Goal: Check status: Check status

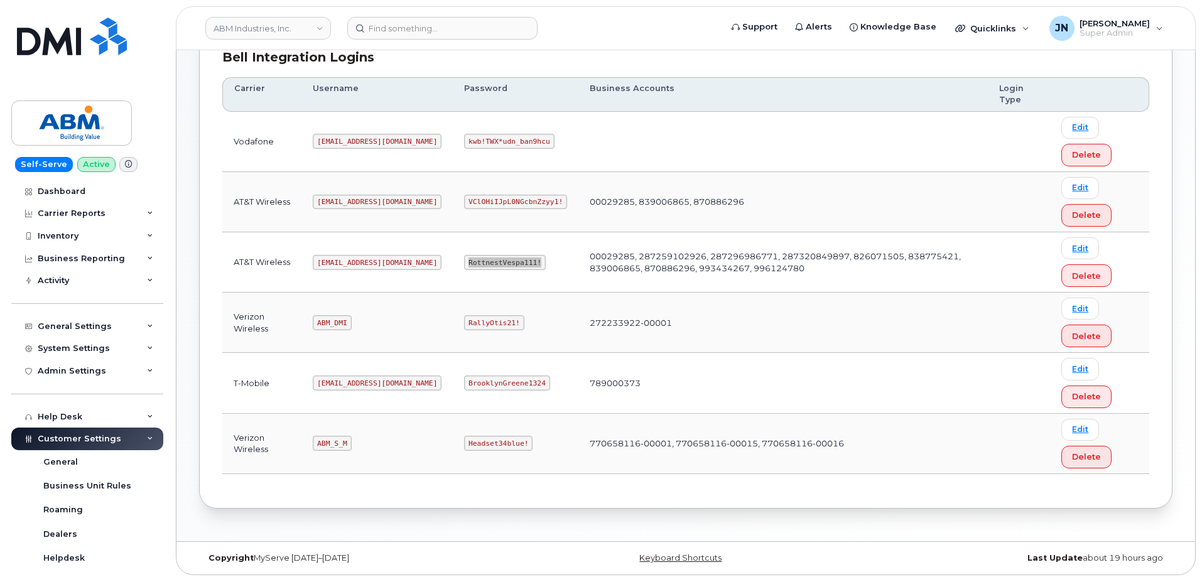
scroll to position [187, 0]
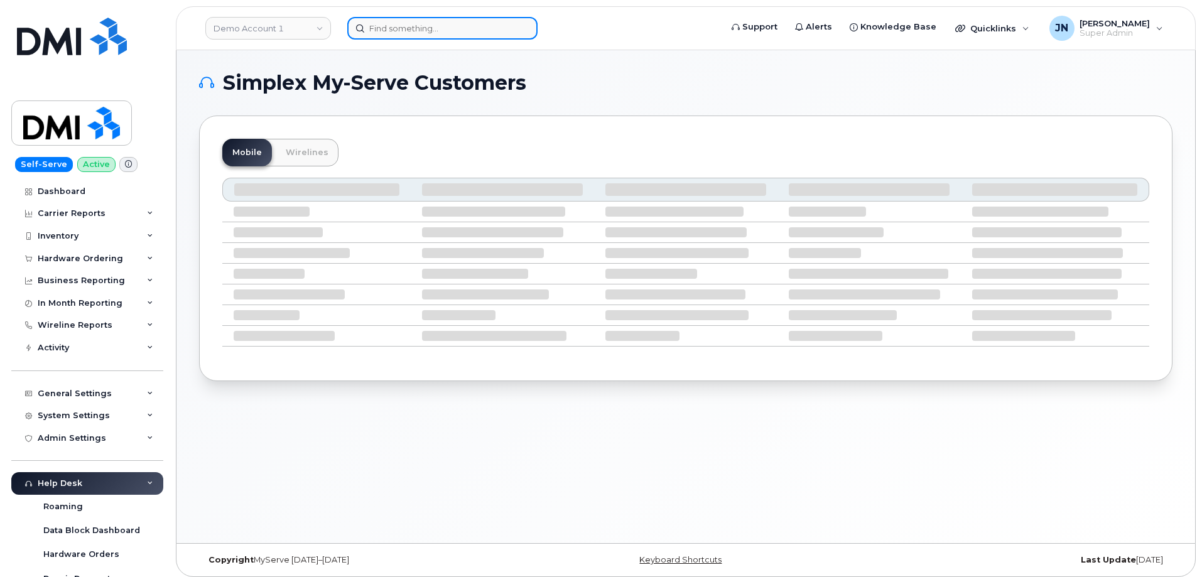
click at [379, 27] on input at bounding box center [442, 28] width 190 height 23
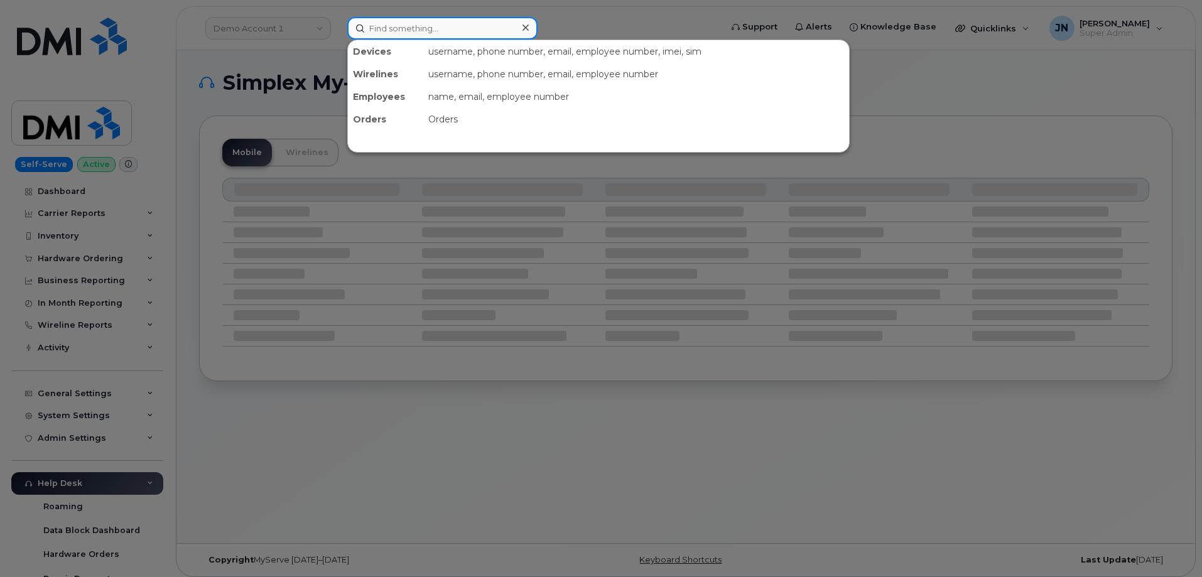
paste input "353222102845859"
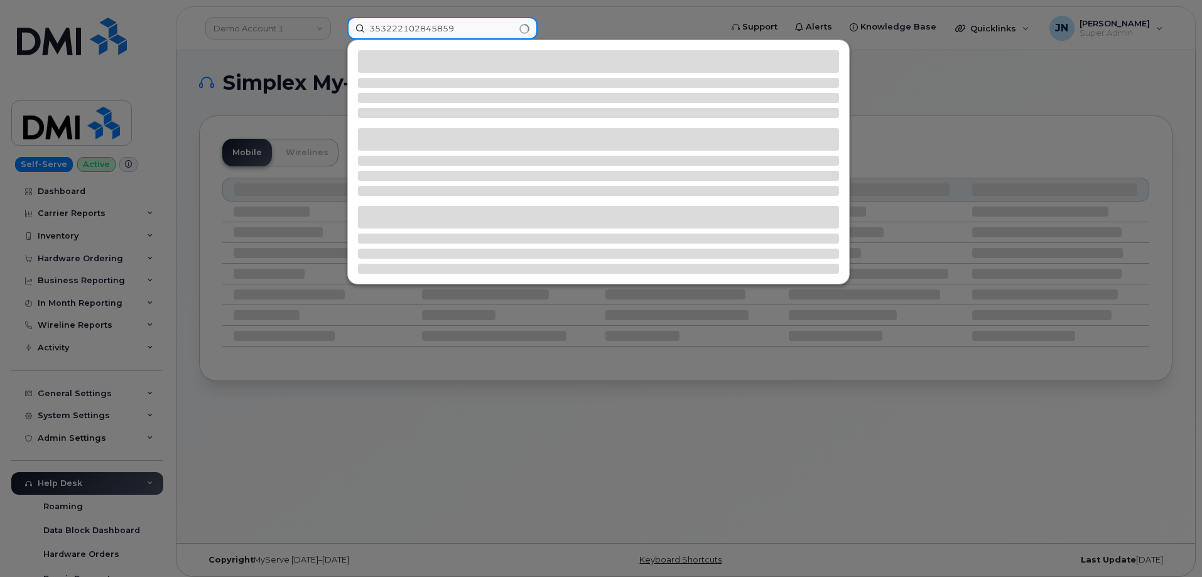
type input "353222102845859"
